Goal: Task Accomplishment & Management: Manage account settings

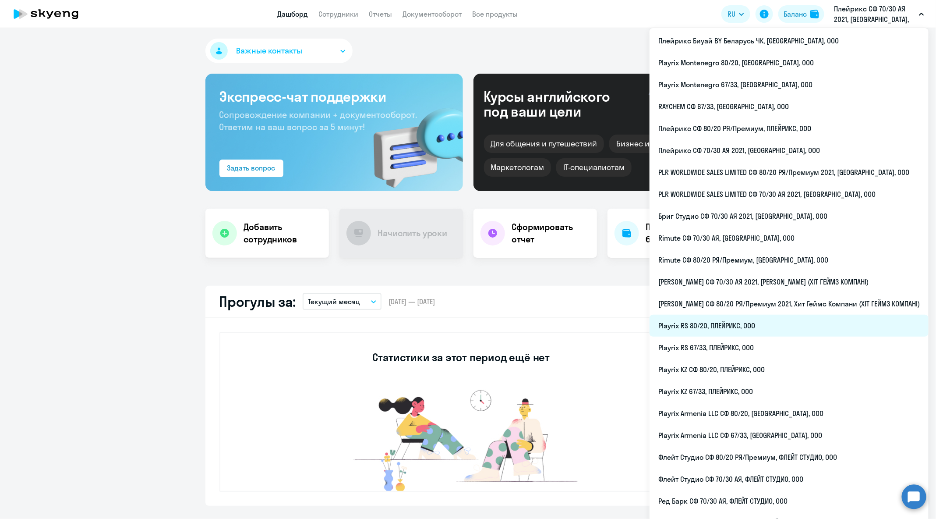
click at [768, 328] on li "Playrix RS 80/20, ПЛЕЙРИКС, ООО" at bounding box center [788, 325] width 279 height 22
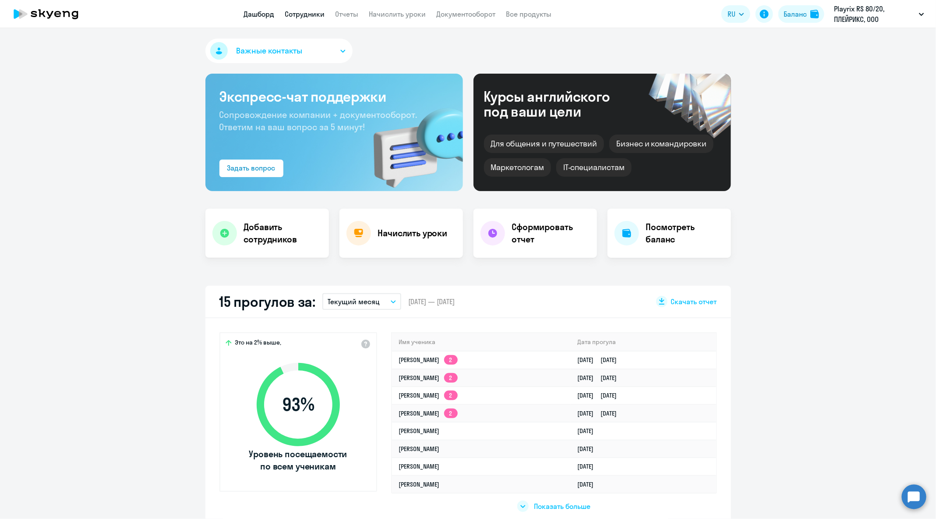
click at [290, 14] on link "Сотрудники" at bounding box center [305, 14] width 40 height 9
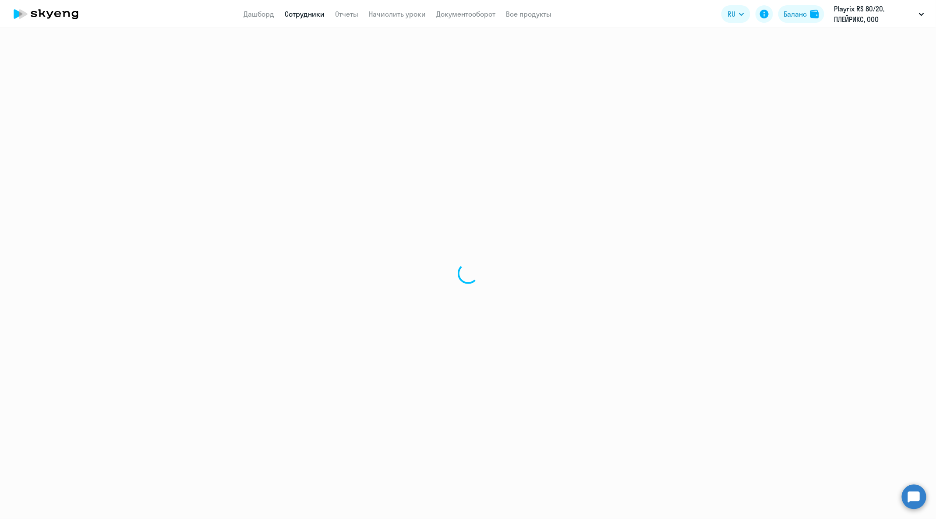
select select "30"
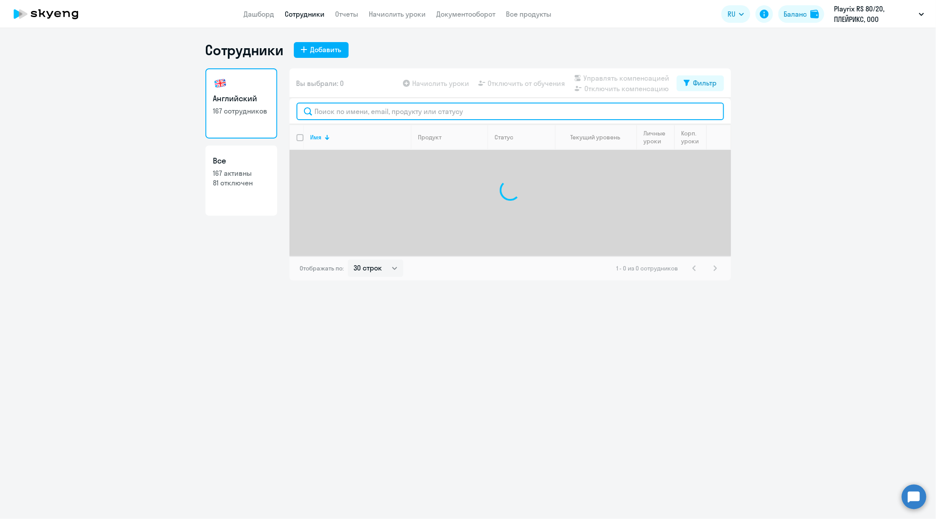
click at [377, 111] on input "text" at bounding box center [509, 111] width 427 height 18
paste input "[PERSON_NAME]"
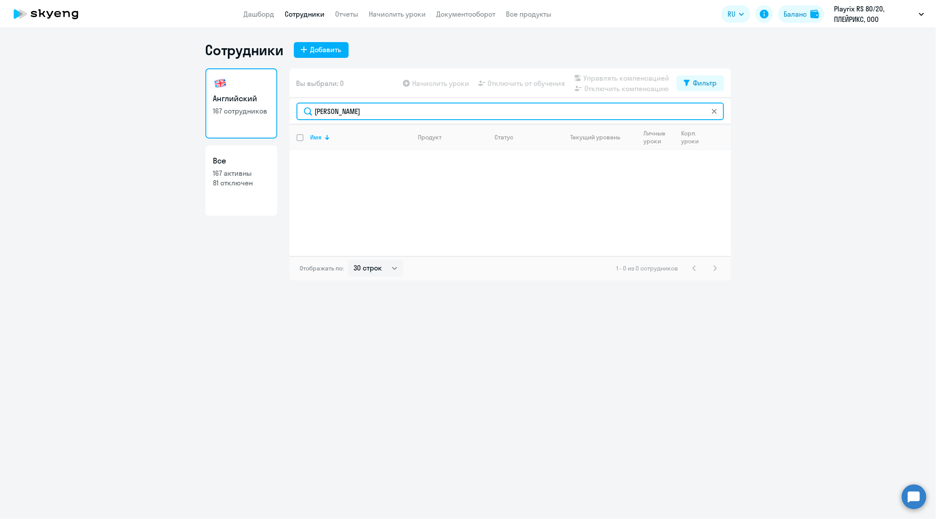
drag, startPoint x: 347, startPoint y: 110, endPoint x: 532, endPoint y: 109, distance: 184.4
click at [532, 109] on input "[PERSON_NAME]" at bounding box center [509, 111] width 427 height 18
type input "[PERSON_NAME]"
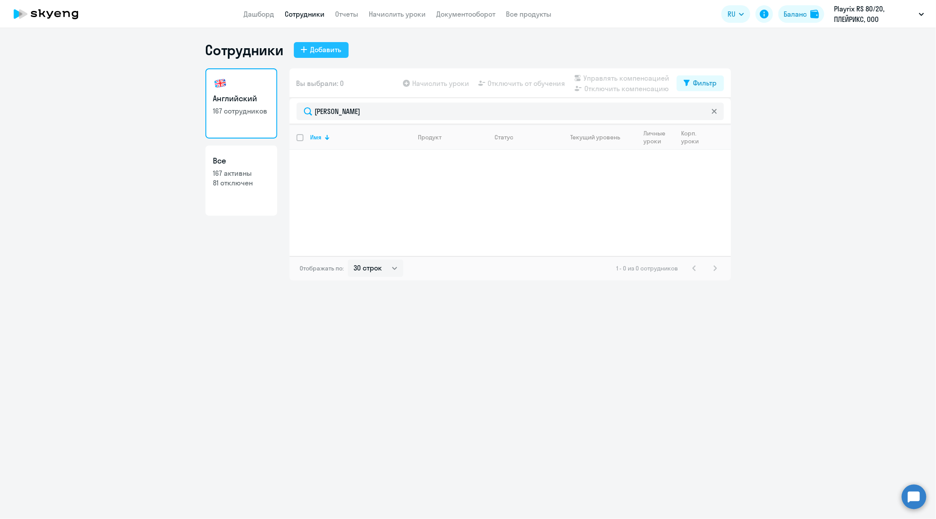
click at [322, 50] on div "Добавить" at bounding box center [326, 49] width 31 height 11
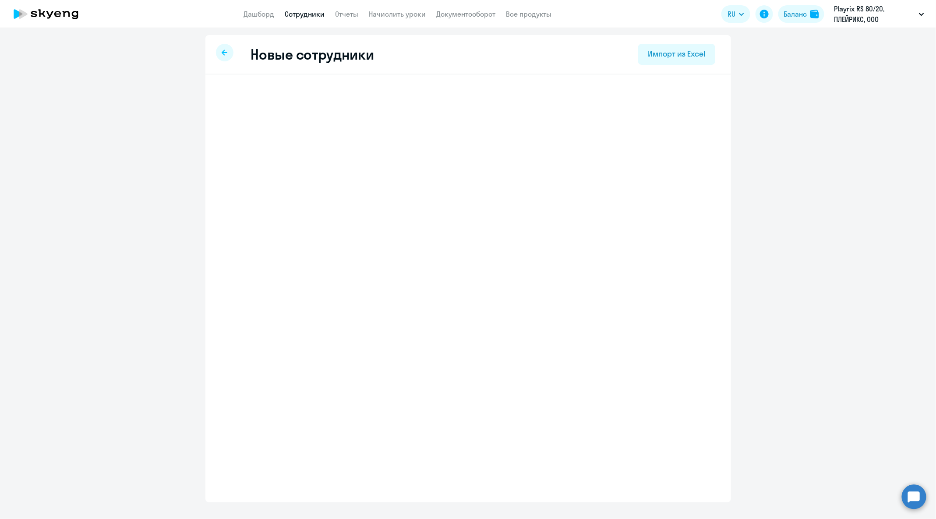
select select "english_adult_not_native_speaker"
select select "3"
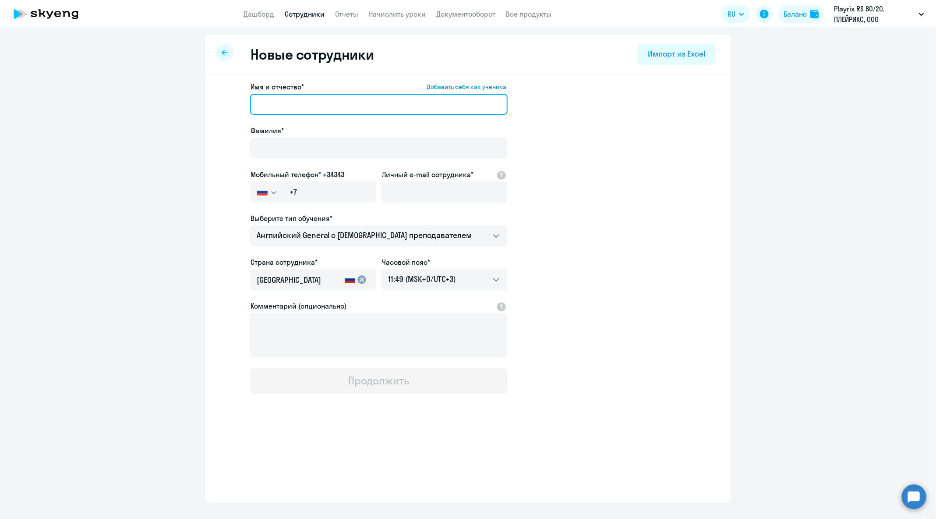
click at [316, 105] on input "Имя и отчество* Добавить себя как ученика" at bounding box center [379, 104] width 258 height 21
paste input "[PERSON_NAME]"
drag, startPoint x: 294, startPoint y: 105, endPoint x: 206, endPoint y: 106, distance: 88.0
click at [206, 106] on div "Имя и отчество* Добавить себя как ученика [PERSON_NAME]* Мобильный телефон* +34…" at bounding box center [468, 266] width 526 height 385
type input "[PERSON_NAME]"
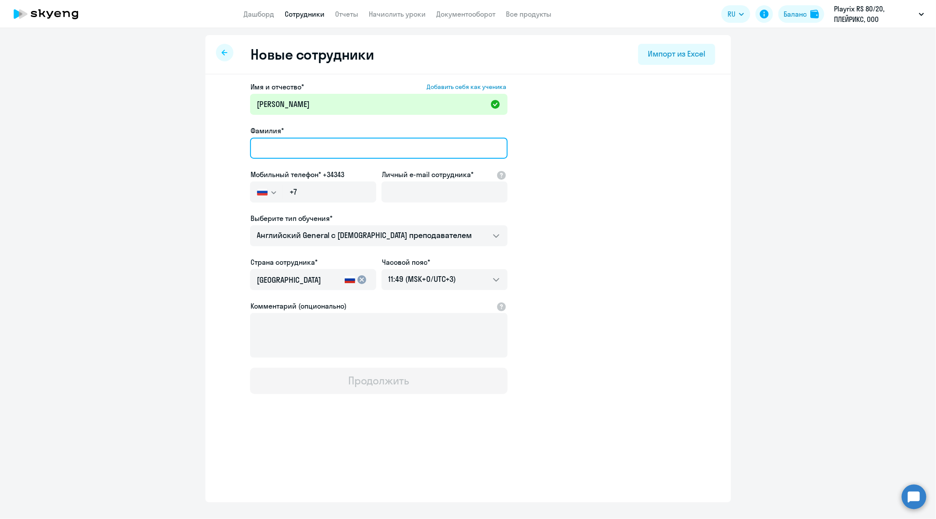
click at [266, 138] on input "Фамилия*" at bounding box center [379, 148] width 258 height 21
paste input "[PERSON_NAME]"
type input "[PERSON_NAME]"
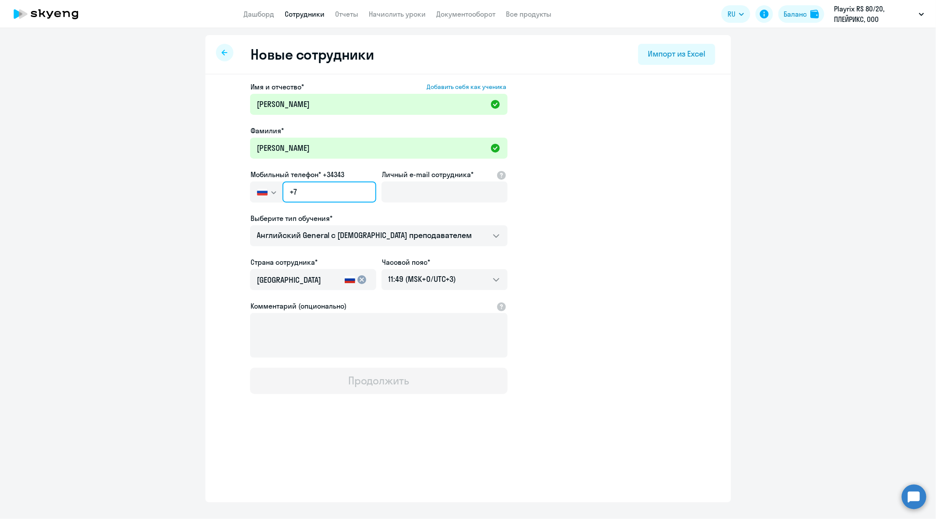
click at [344, 196] on input "+7" at bounding box center [328, 191] width 93 height 21
paste input "[PHONE_NUMBER]"
type input "[PHONE_NUMBER]"
click at [433, 191] on input "Личный e-mail сотрудника*" at bounding box center [444, 191] width 126 height 21
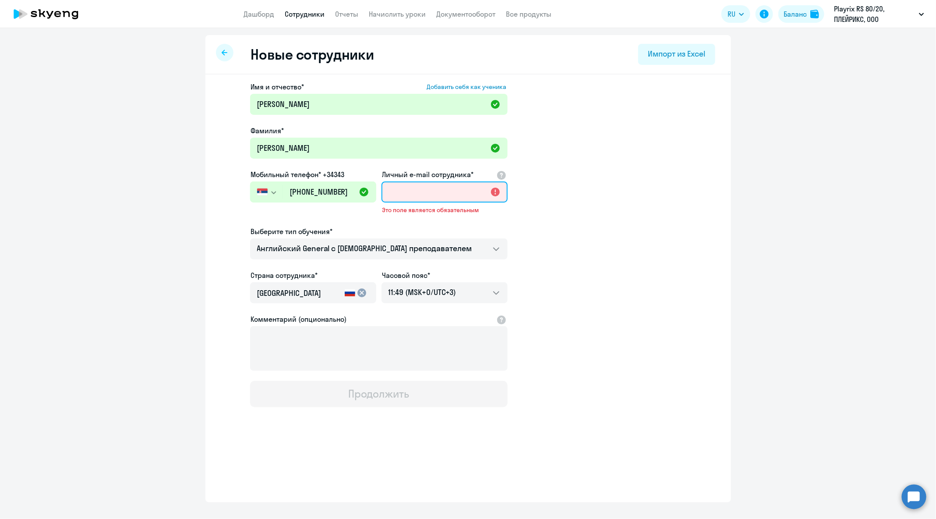
paste input "[EMAIL_ADDRESS][DOMAIN_NAME]"
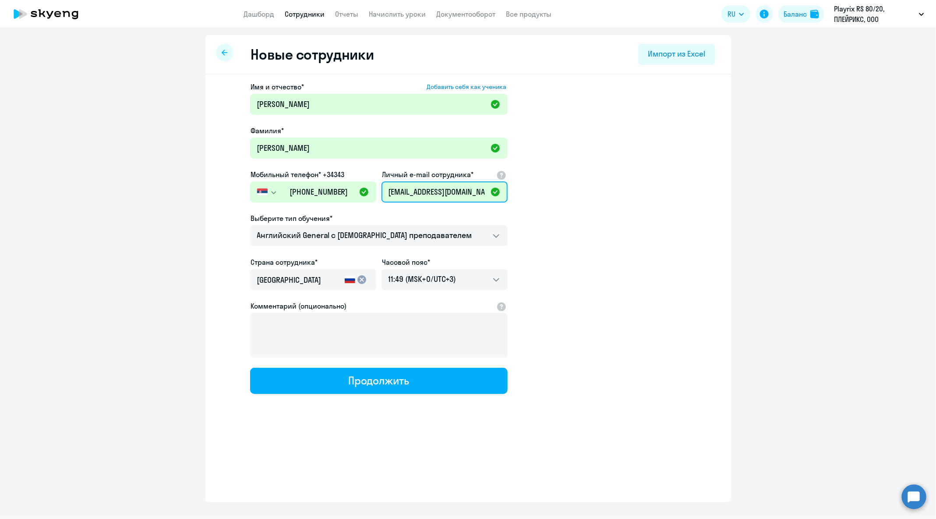
scroll to position [0, 4]
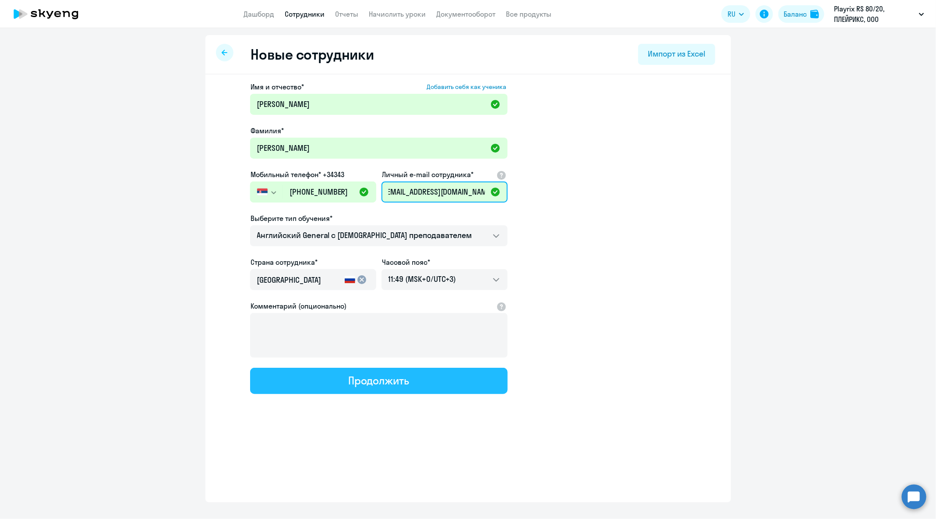
type input "[EMAIL_ADDRESS][DOMAIN_NAME]"
click at [371, 381] on div "Продолжить" at bounding box center [378, 380] width 61 height 14
select select "english_adult_not_native_speaker"
select select "3"
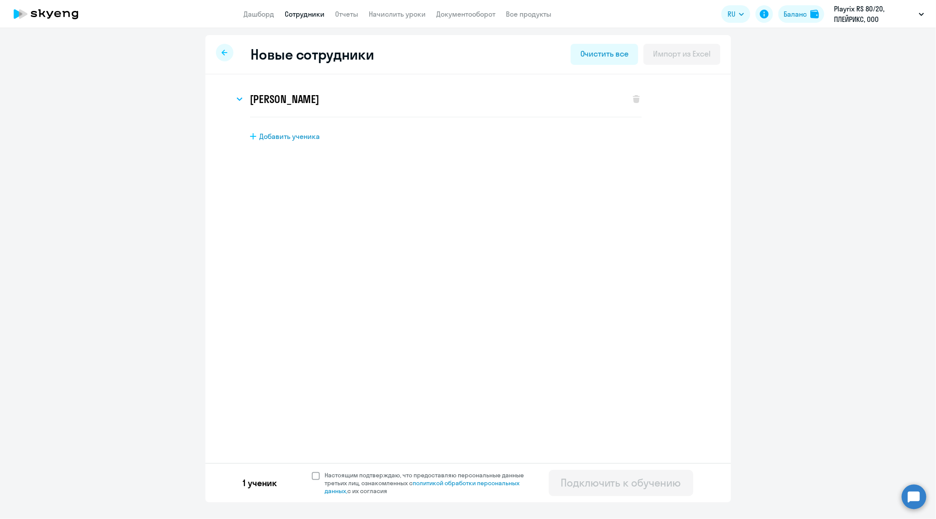
click at [338, 479] on span "Настоящим подтверждаю, что предоставляю персональные данные третьих лиц, ознако…" at bounding box center [430, 483] width 210 height 24
click at [312, 471] on input "Настоящим подтверждаю, что предоставляю персональные данные третьих лиц, ознако…" at bounding box center [311, 470] width 0 height 0
checkbox input "true"
click at [594, 477] on div "Подключить к обучению" at bounding box center [621, 482] width 120 height 14
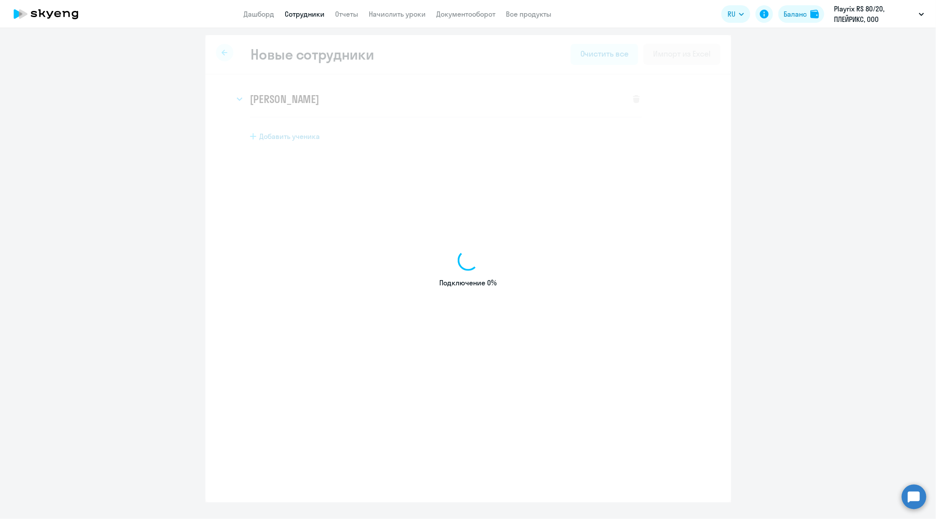
select select "english_adult_not_native_speaker"
select select "3"
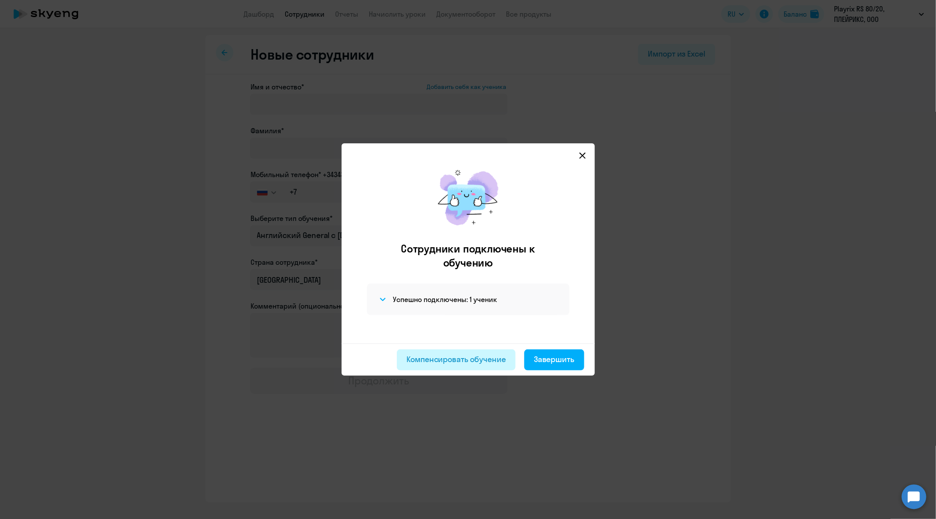
click at [479, 362] on div "Компенсировать обучение" at bounding box center [455, 358] width 99 height 11
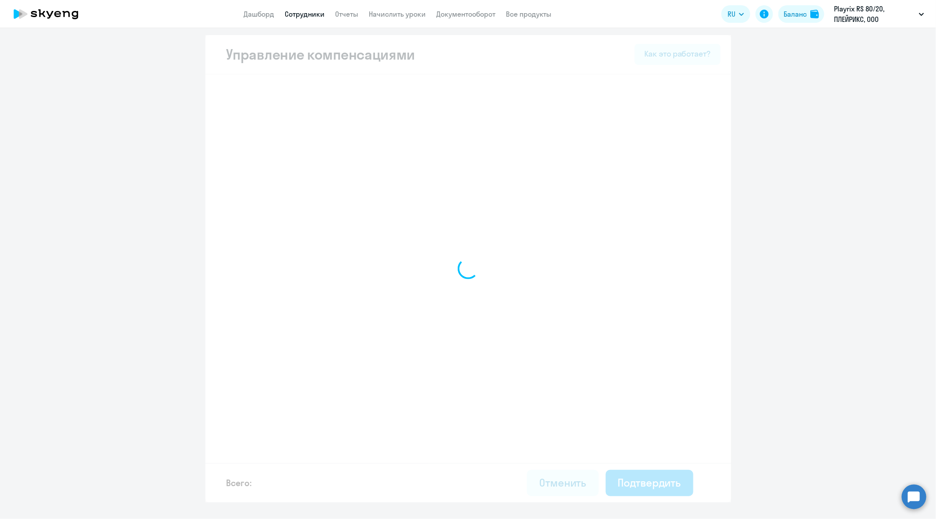
select select "MONTHLY"
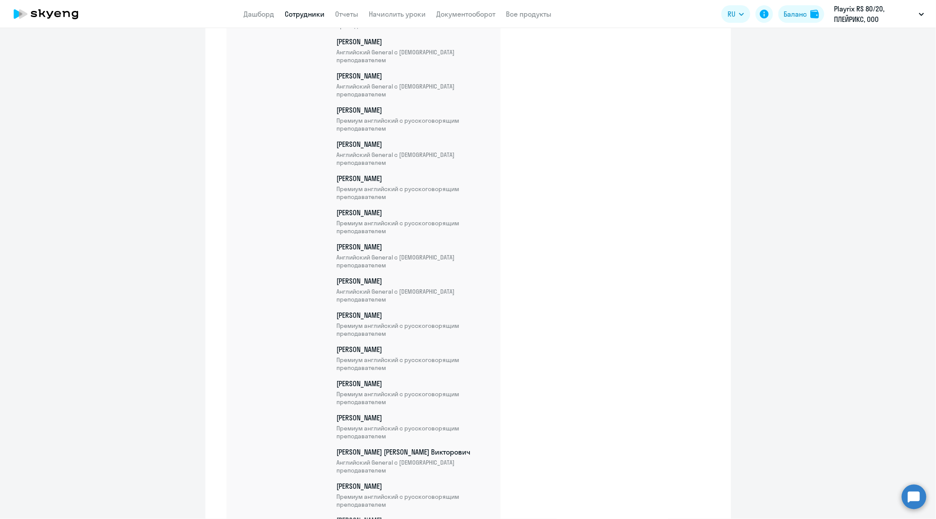
scroll to position [5554, 0]
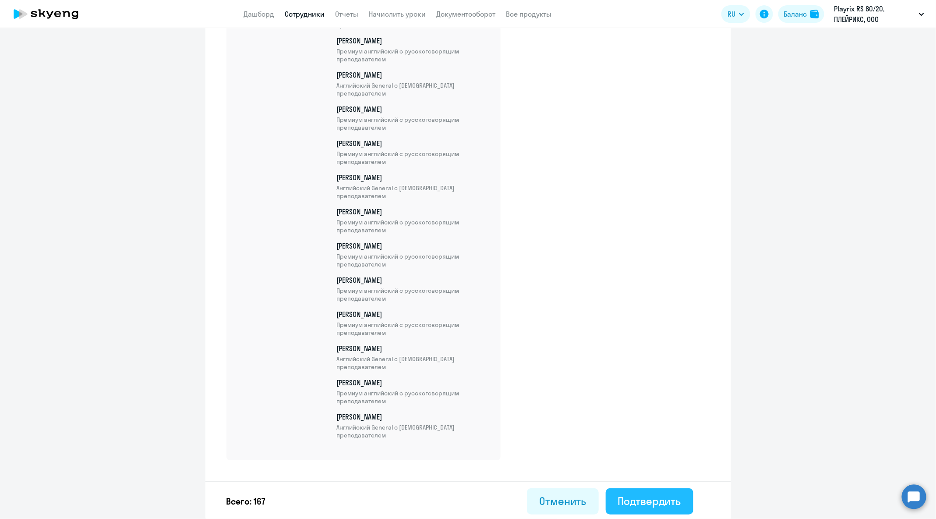
click at [660, 507] on button "Подтвердить" at bounding box center [650, 501] width 88 height 26
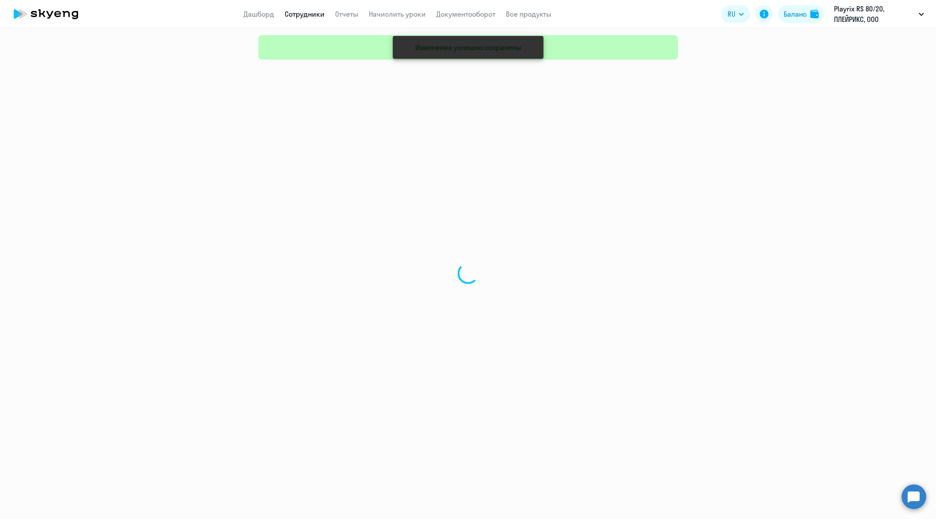
select select "30"
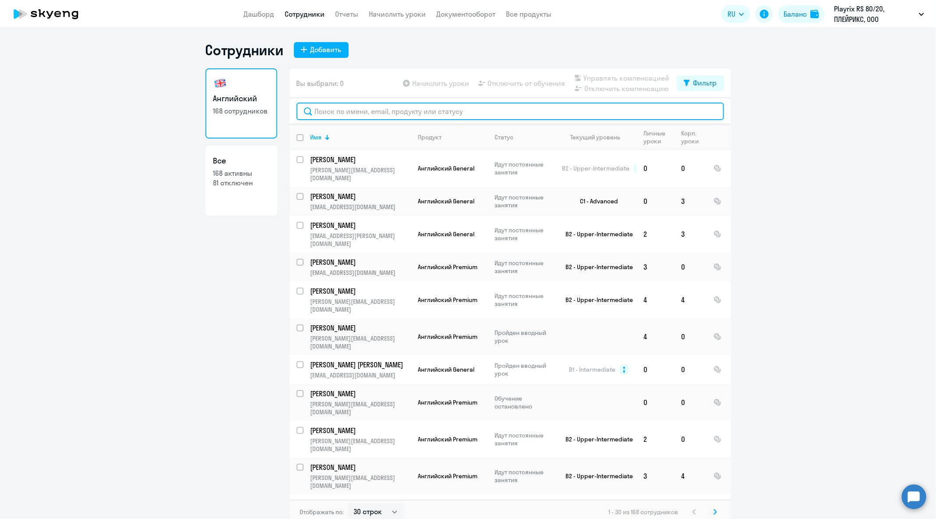
click at [381, 113] on input "text" at bounding box center [509, 111] width 427 height 18
paste input "[EMAIL_ADDRESS][DOMAIN_NAME]"
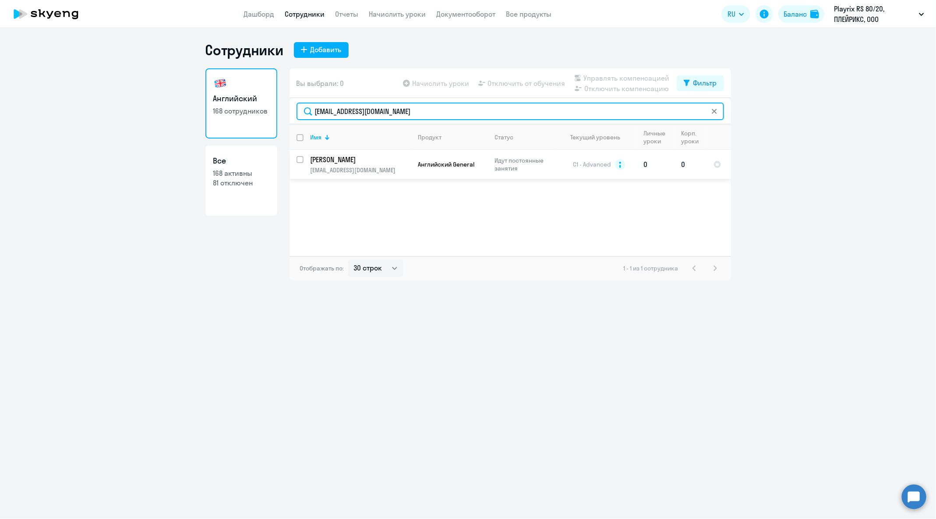
type input "[EMAIL_ADDRESS][DOMAIN_NAME]"
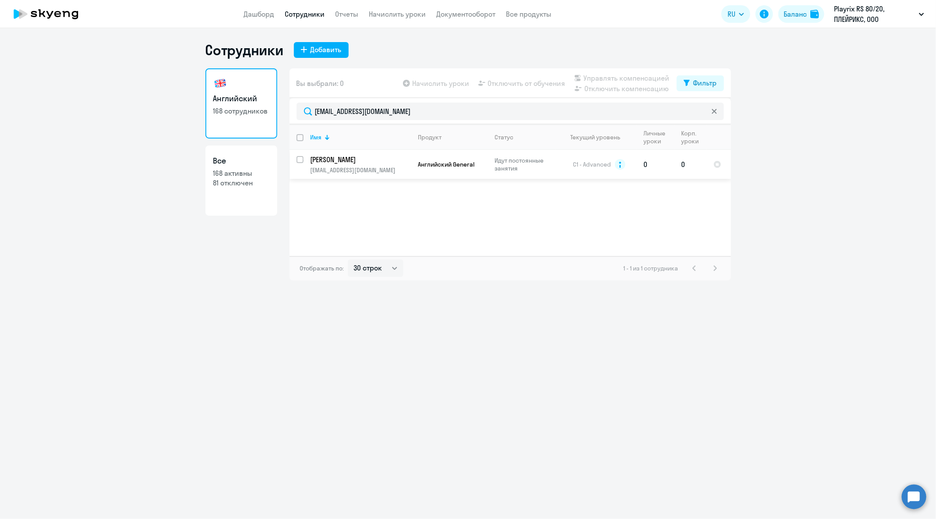
click at [300, 161] on input "select row 10853063" at bounding box center [305, 165] width 18 height 18
checkbox input "true"
click at [608, 79] on span "Управлять компенсацией" at bounding box center [627, 78] width 86 height 11
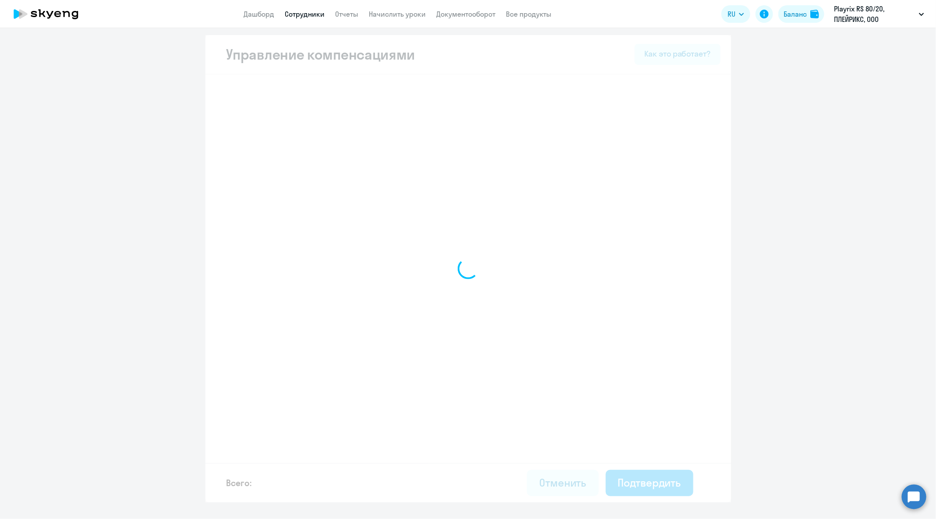
select select "MONTHLY"
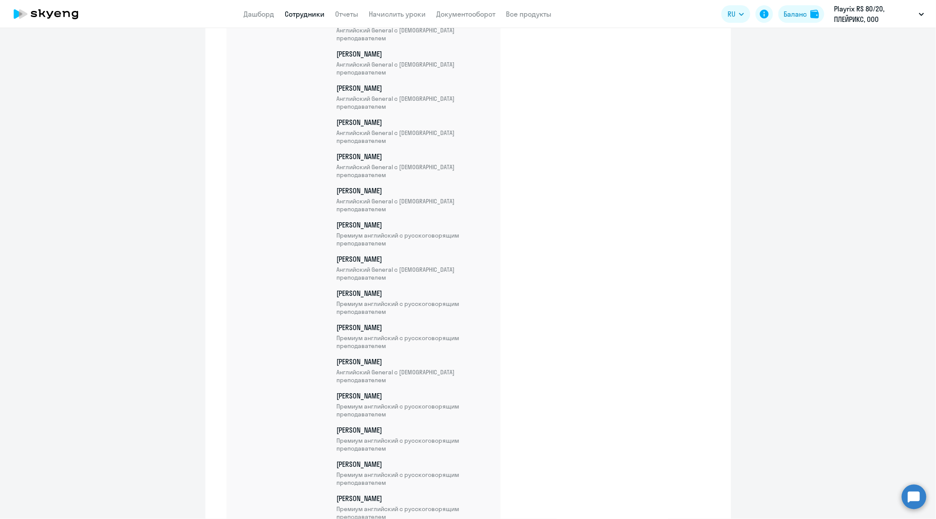
scroll to position [5617, 0]
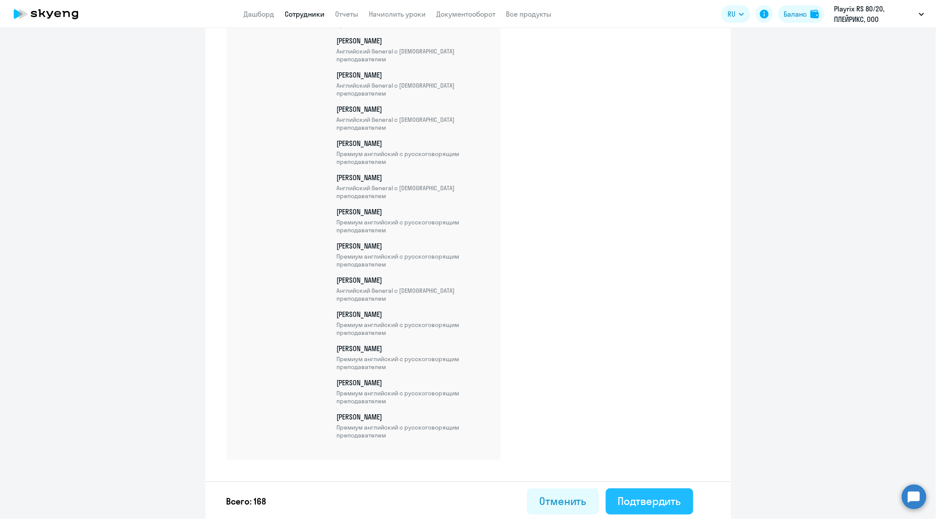
click at [647, 502] on div "Подтвердить" at bounding box center [649, 501] width 63 height 14
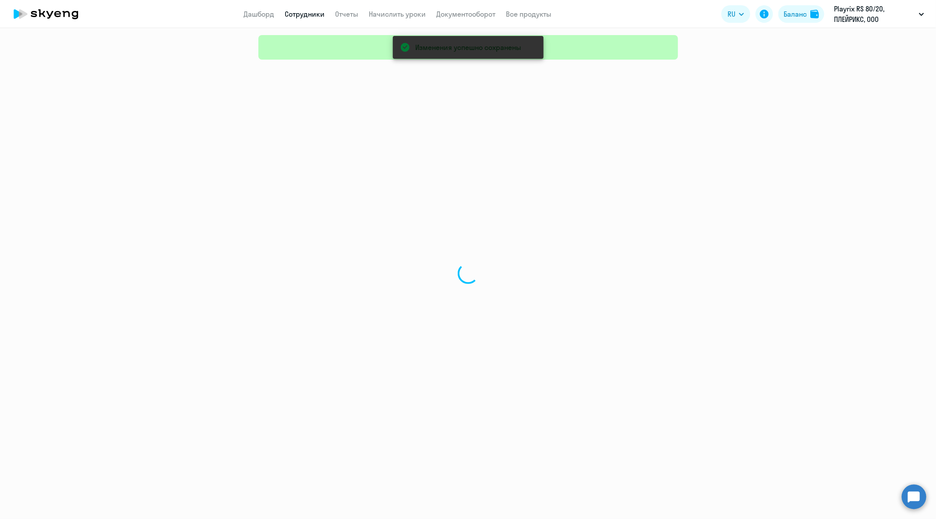
select select "30"
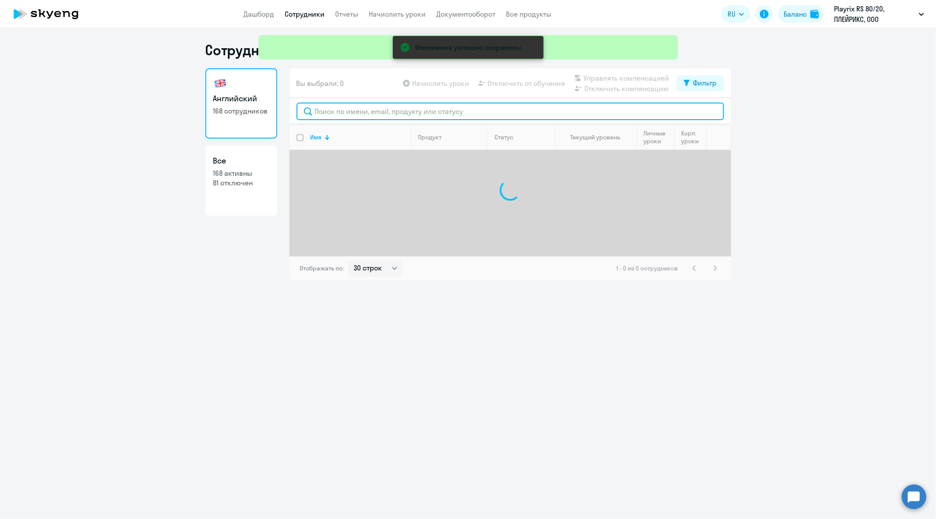
click at [456, 108] on input "text" at bounding box center [509, 111] width 427 height 18
paste input "[EMAIL_ADDRESS][DOMAIN_NAME]"
type input "[EMAIL_ADDRESS][DOMAIN_NAME]"
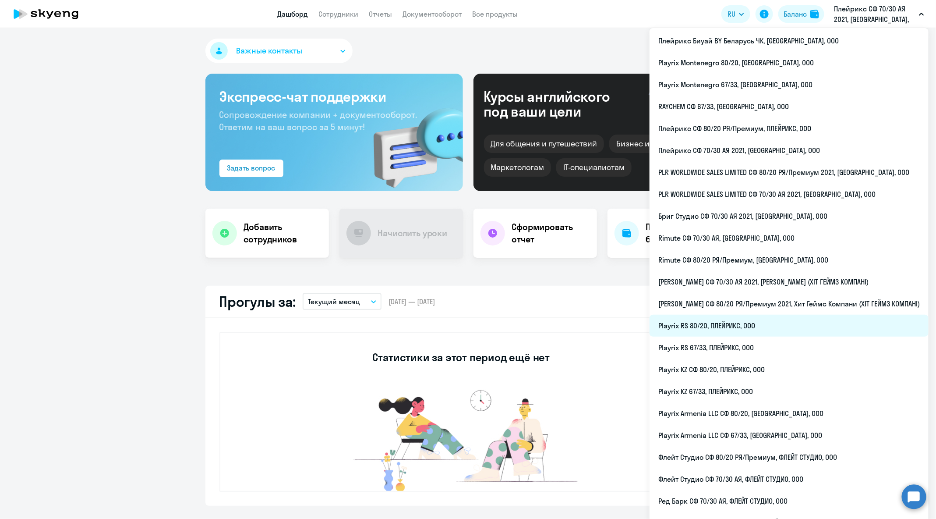
click at [760, 321] on li "Playrix RS 80/20, ПЛЕЙРИКС, ООО" at bounding box center [788, 325] width 279 height 22
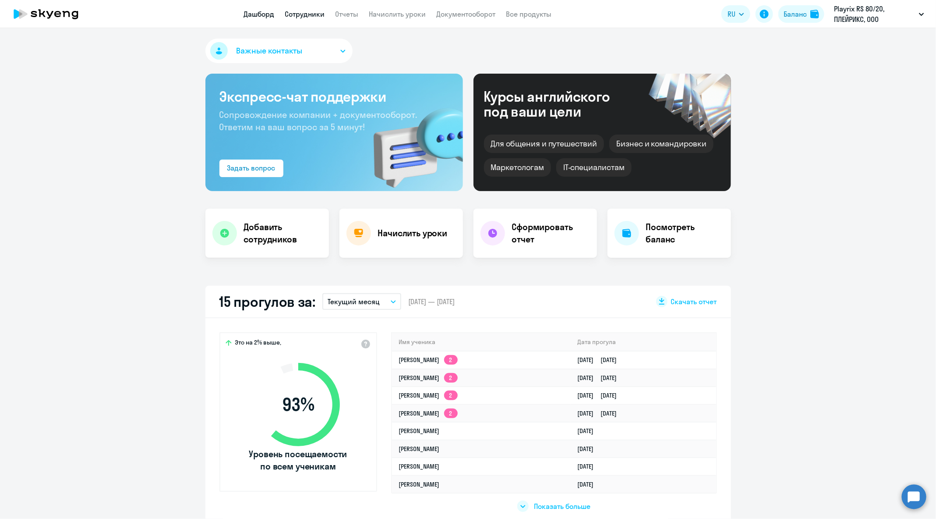
click at [298, 14] on link "Сотрудники" at bounding box center [305, 14] width 40 height 9
select select "30"
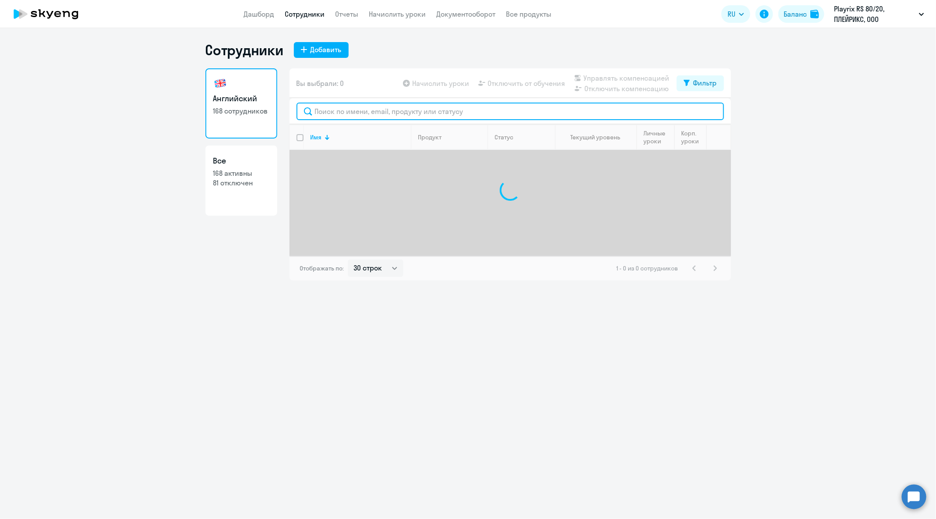
click at [390, 116] on input "text" at bounding box center [509, 111] width 427 height 18
paste input "stas.zakharov@playrix.com"
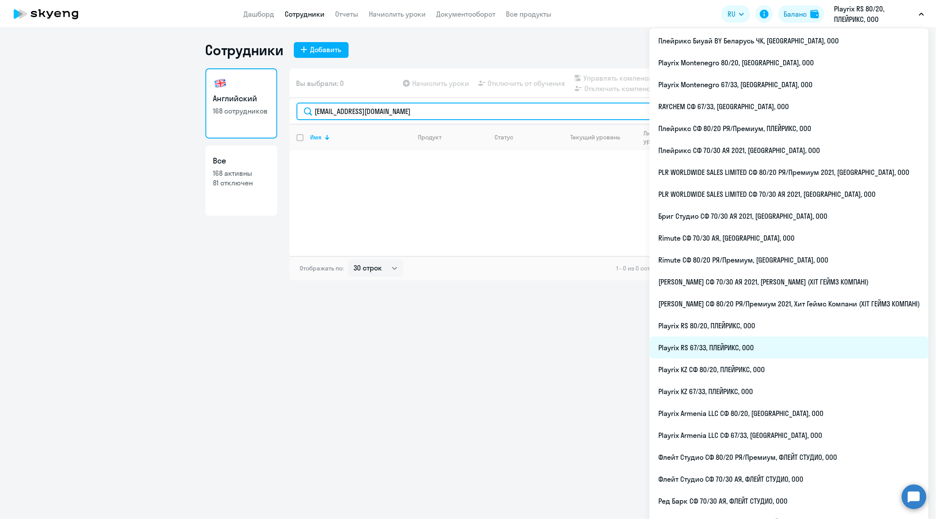
type input "stas.zakharov@playrix.com"
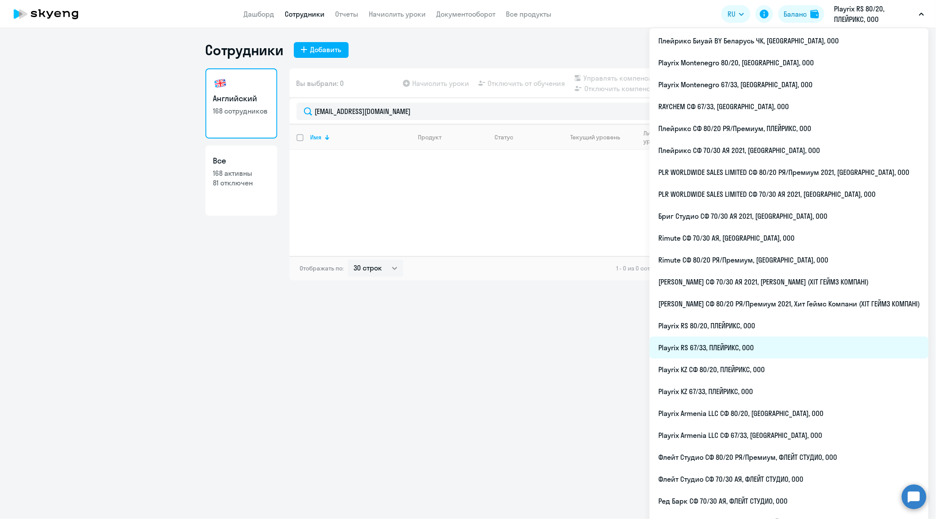
click at [745, 341] on li "Playrix RS 67/33, ПЛЕЙРИКС, ООО" at bounding box center [788, 347] width 279 height 22
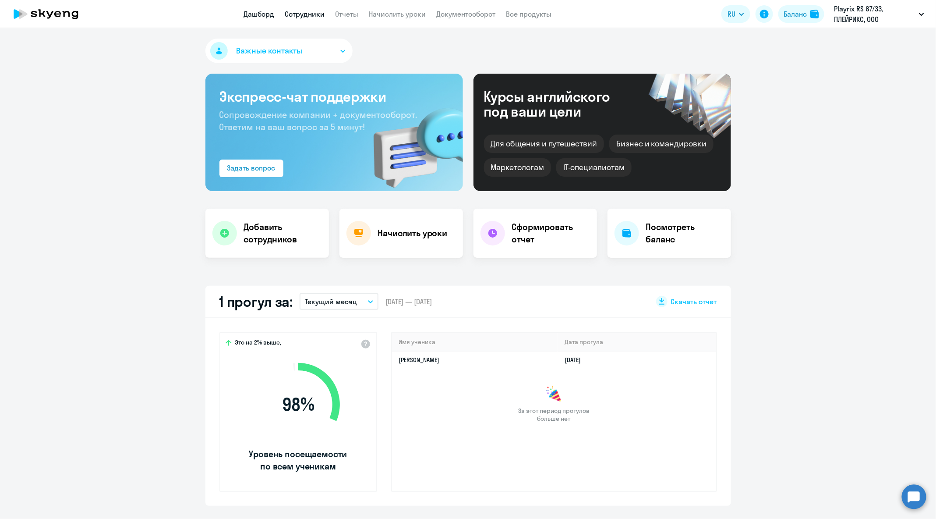
click at [313, 16] on link "Сотрудники" at bounding box center [305, 14] width 40 height 9
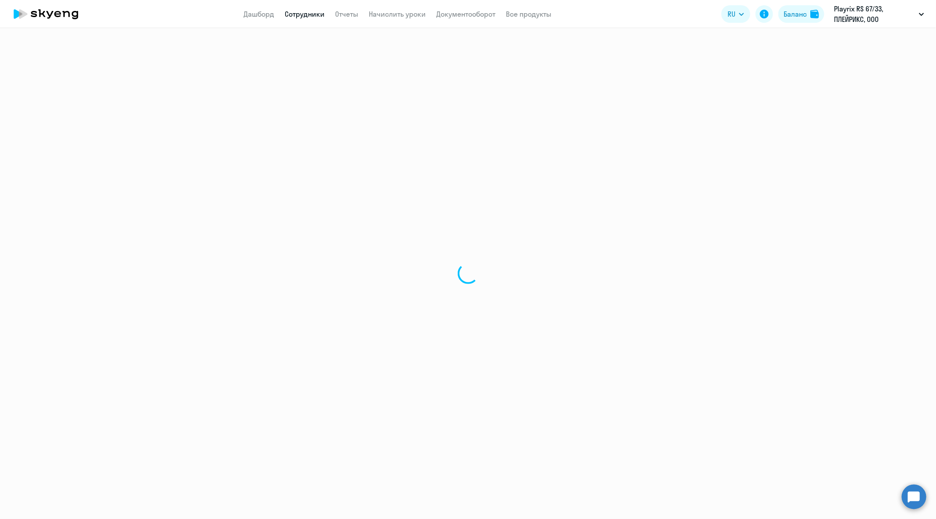
select select "30"
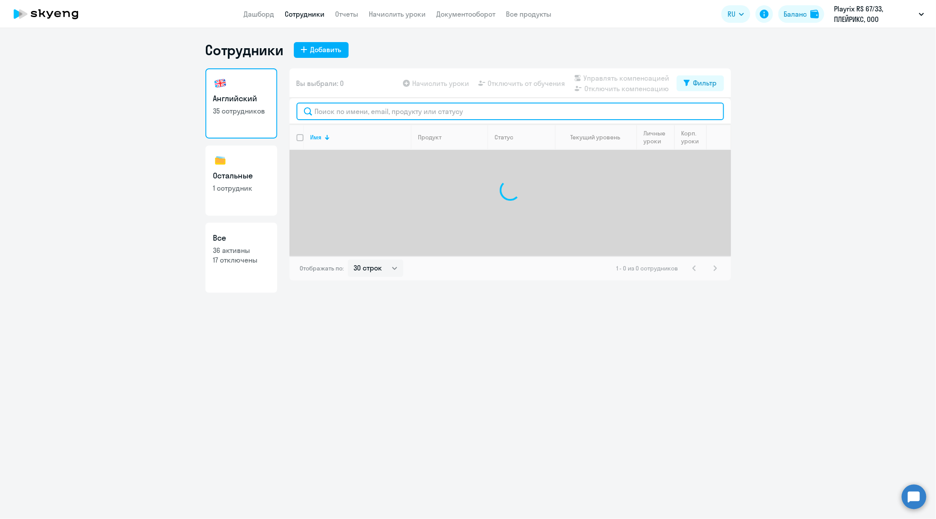
click at [388, 108] on input "text" at bounding box center [509, 111] width 427 height 18
paste input "stas.zakharov@playrix.com"
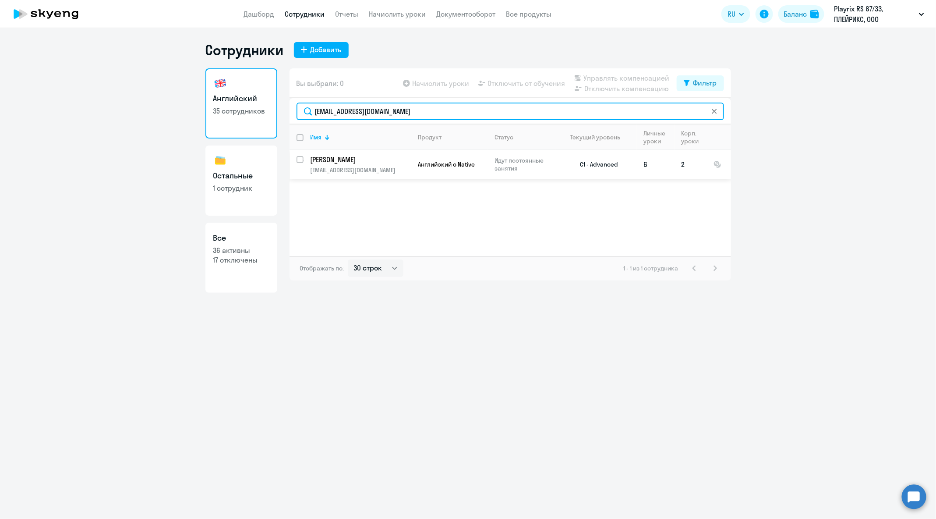
type input "stas.zakharov@playrix.com"
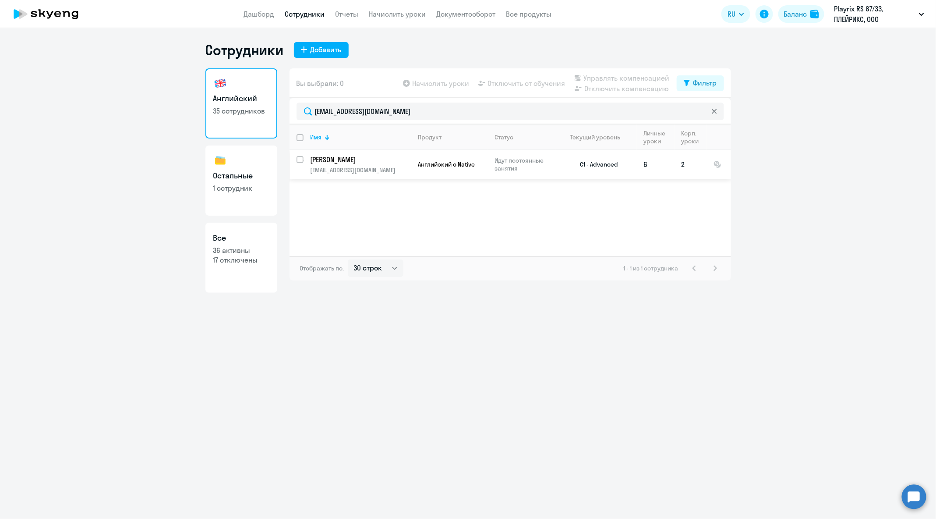
click at [300, 159] on input "select row 6033453" at bounding box center [305, 165] width 18 height 18
checkbox input "true"
click at [507, 85] on span "Отключить от обучения" at bounding box center [527, 83] width 78 height 11
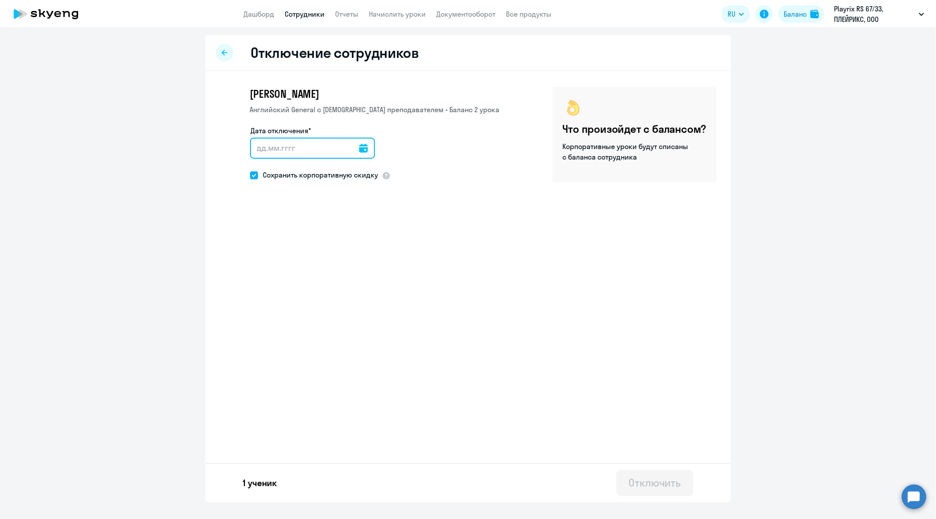
click at [360, 144] on input "Дата отключения*" at bounding box center [312, 148] width 125 height 21
click at [359, 147] on icon at bounding box center [363, 148] width 9 height 9
click at [298, 285] on span "27" at bounding box center [297, 285] width 16 height 16
type input "27.08.2025"
type input "27.8.2025"
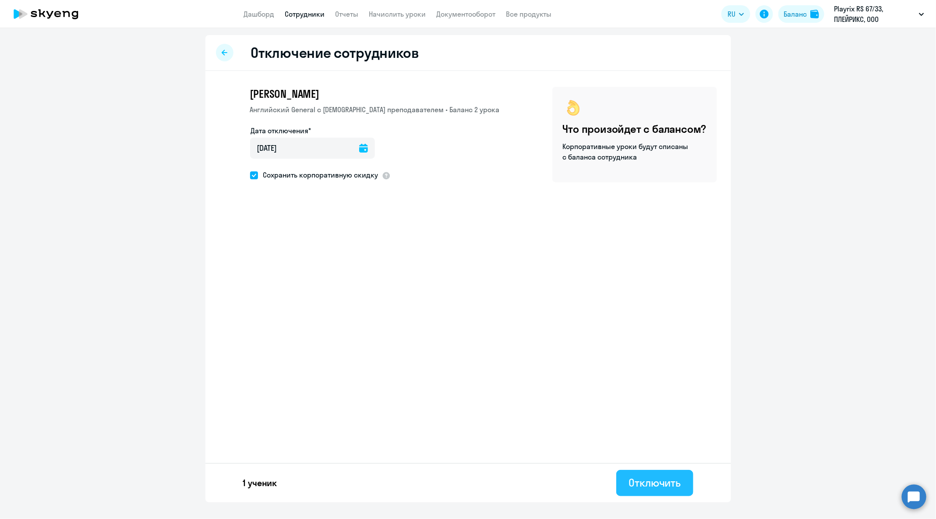
click at [647, 477] on div "Отключить" at bounding box center [654, 482] width 52 height 14
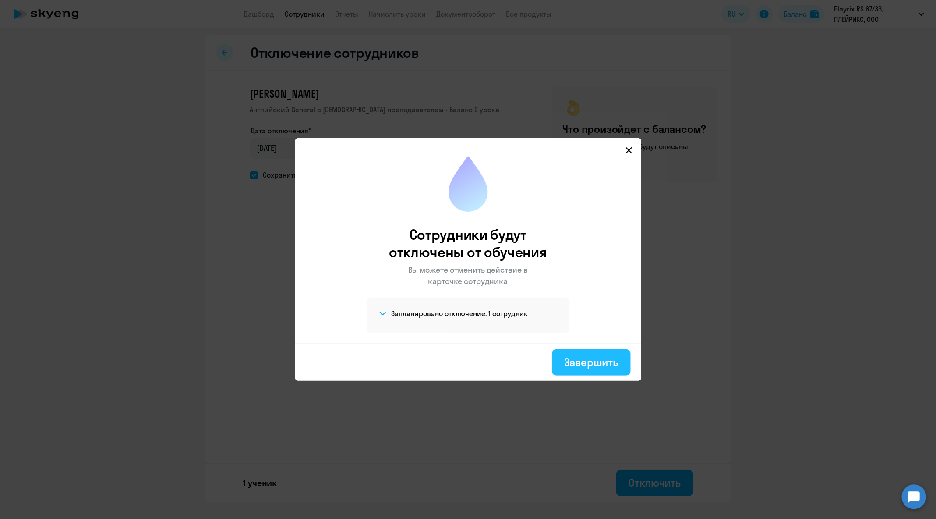
click at [612, 373] on button "Завершить" at bounding box center [591, 362] width 78 height 26
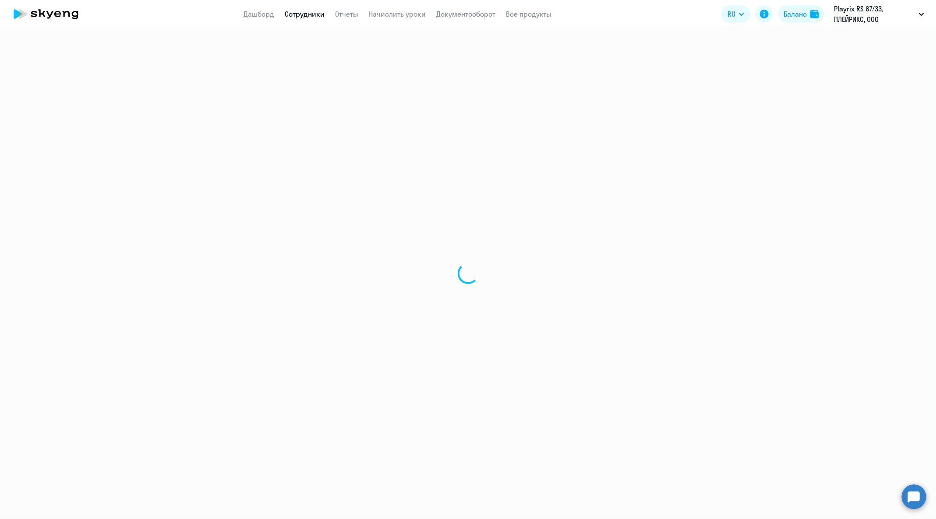
select select "30"
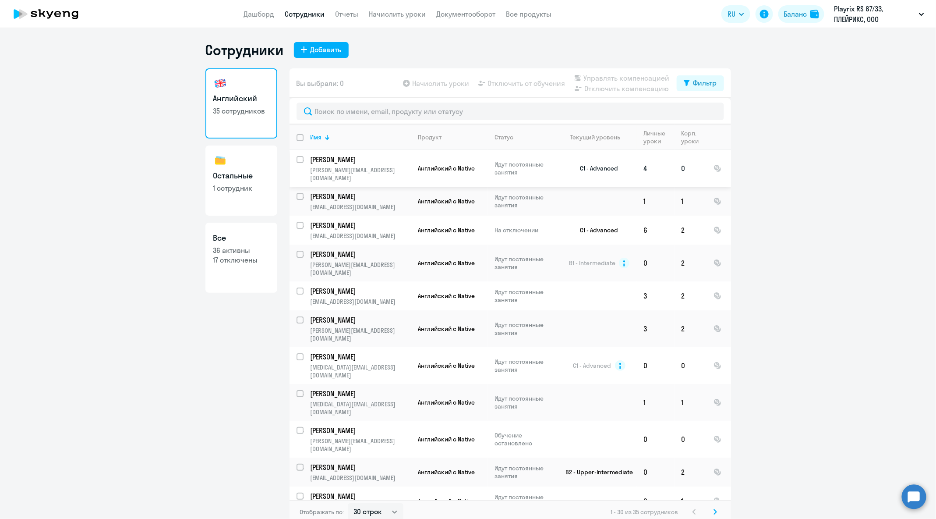
click at [300, 162] on input "select row 4018244" at bounding box center [305, 165] width 18 height 18
checkbox input "true"
click at [509, 89] on div "Начислить уроки Отключить от обучения Управлять компенсацией Отключить компенса…" at bounding box center [538, 83] width 275 height 21
click at [514, 89] on div "Начислить уроки Отключить от обучения Управлять компенсацией Отключить компенса…" at bounding box center [538, 83] width 275 height 21
click at [516, 79] on span "Отключить от обучения" at bounding box center [527, 83] width 78 height 11
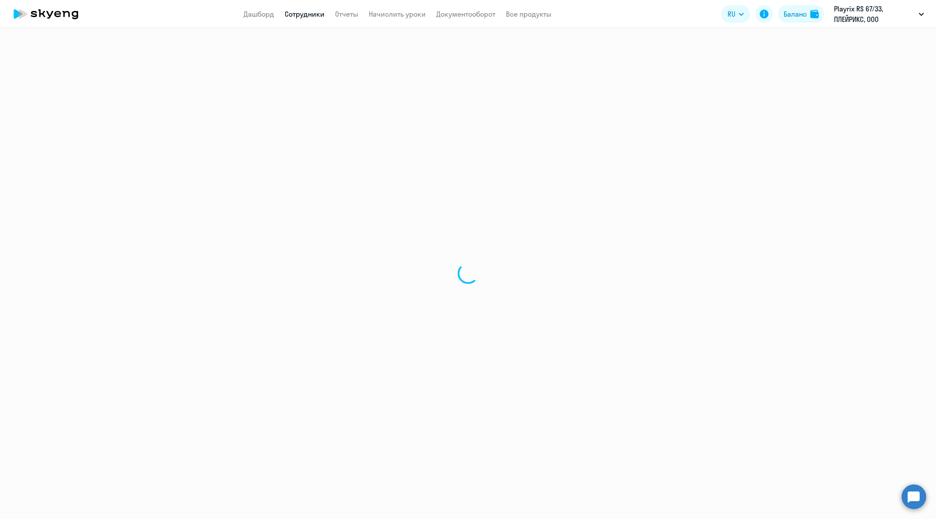
select select "30"
